Goal: Task Accomplishment & Management: Use online tool/utility

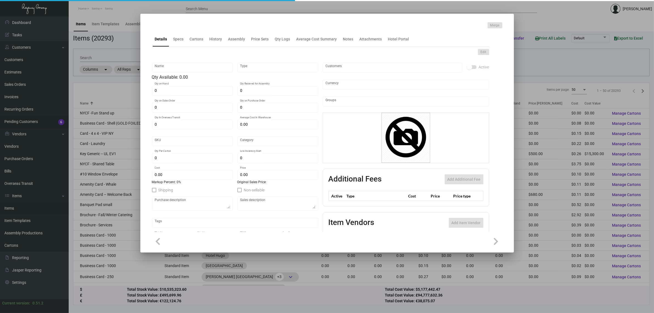
type input "Key Card"
type input "Inventory"
type input "2,000"
type input "10,000"
type input "$ 0.00"
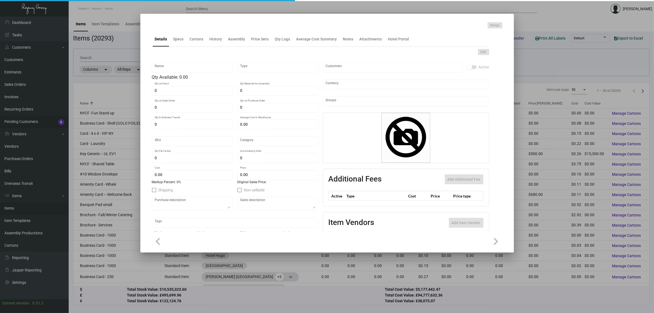
type input "FAIES-Key Card -96"
type input "Standard"
type input "1,000"
type input "$ 0.115"
type input "$ 0.195"
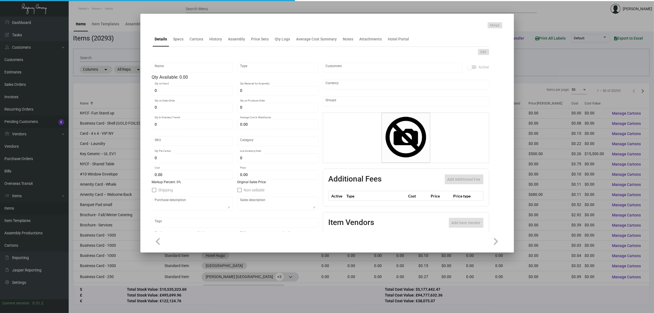
checkbox input "true"
type input "United States Dollar $"
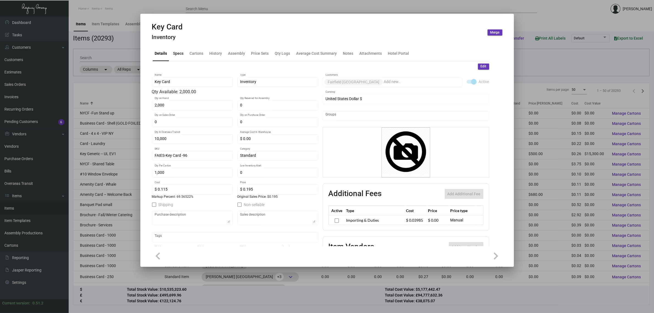
click at [183, 55] on div "Specs" at bounding box center [178, 54] width 10 height 6
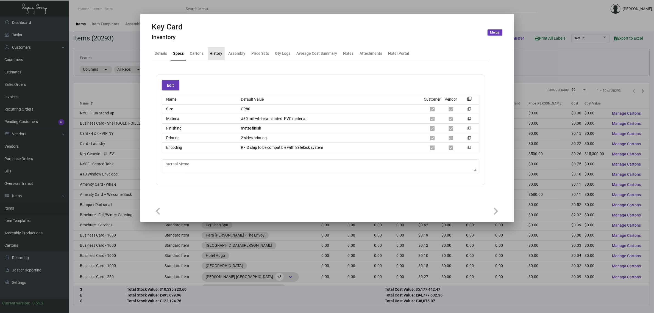
click at [219, 52] on div "History" at bounding box center [216, 54] width 13 height 6
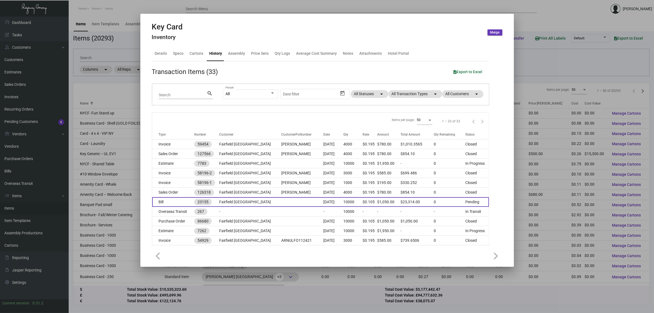
click at [175, 202] on td "Bill" at bounding box center [173, 202] width 42 height 10
